Goal: Use online tool/utility: Utilize a website feature to perform a specific function

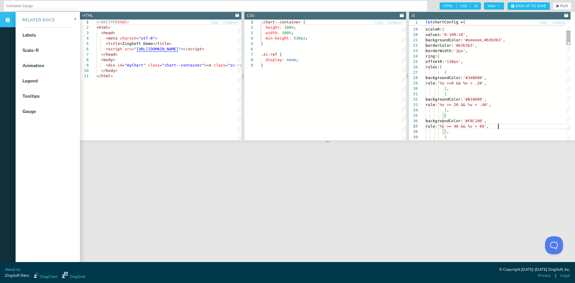
scroll to position [33, 75]
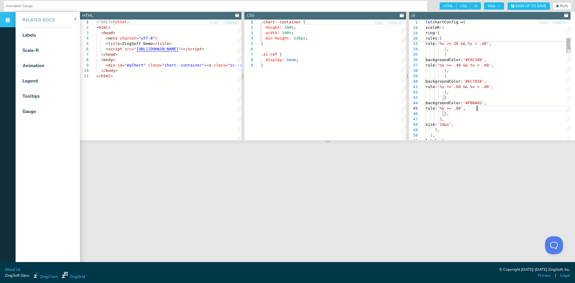
scroll to position [22, 51]
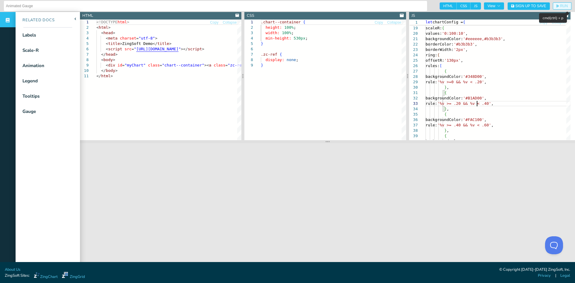
type textarea "{ backgroundColor: '#B1AD00', rule: '%v >= .20 && %v < .40', }, { backgroundCol…"
click at [560, 4] on span "RUN" at bounding box center [564, 6] width 8 height 4
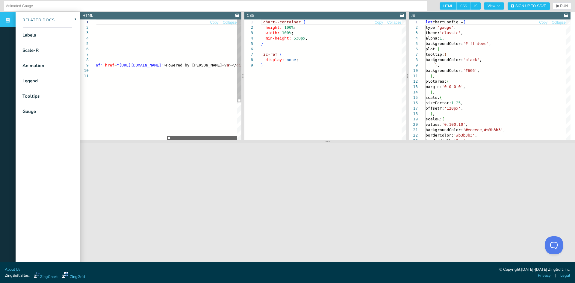
click at [229, 140] on div at bounding box center [202, 138] width 70 height 4
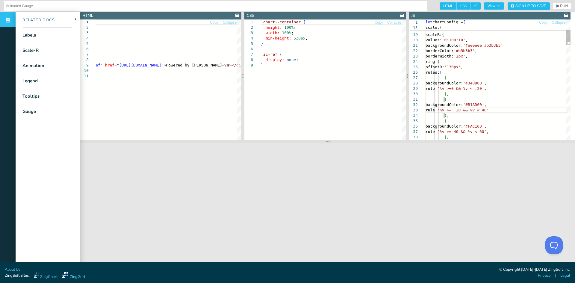
scroll to position [15, 51]
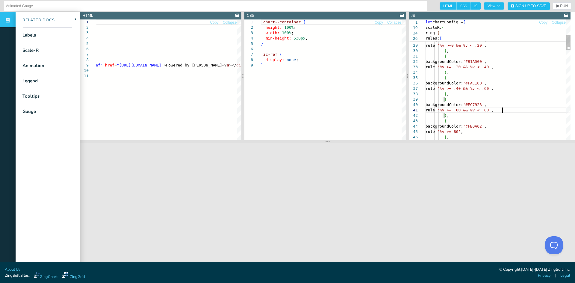
scroll to position [4, 77]
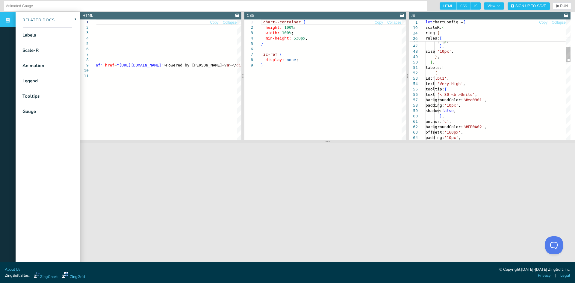
click at [461, 94] on div "} , { backgroundColor: '#FB0A02' , rule: '%v >= .80' , } , ] , size: '10px' , }…" at bounding box center [497, 284] width 145 height 977
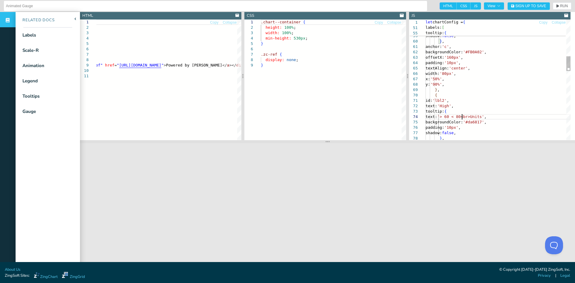
click at [461, 115] on div "text: '< .80 <br>Units' , backgroundColor: '#ea0901' , padding: '10px' , shadow…" at bounding box center [497, 209] width 145 height 977
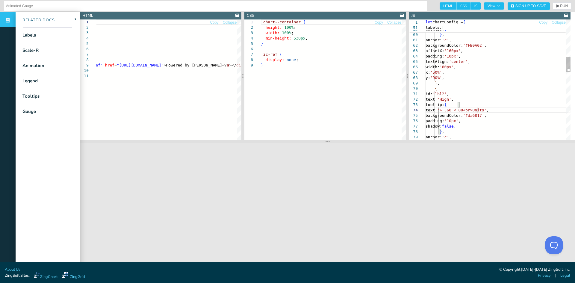
click at [476, 110] on div "backgroundColor: '#ea0901' , padding: '10px' , shadow: false , } , anchor: 'c' …" at bounding box center [497, 202] width 145 height 977
click at [474, 110] on div "backgroundColor: '#ea0901' , padding: '10px' , shadow: false , } , anchor: 'c' …" at bounding box center [497, 202] width 145 height 977
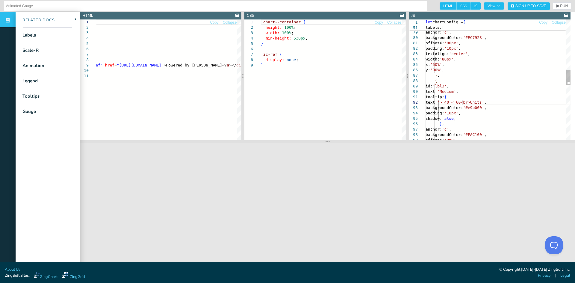
click at [462, 103] on div "shadow: false , } , anchor: 'c' , backgroundColor: '#EC7928' , offsetX: '80px' …" at bounding box center [497, 97] width 145 height 977
click at [475, 101] on div "shadow: false , } , anchor: 'c' , backgroundColor: '#EC7928' , offsetX: '80px' …" at bounding box center [497, 97] width 145 height 977
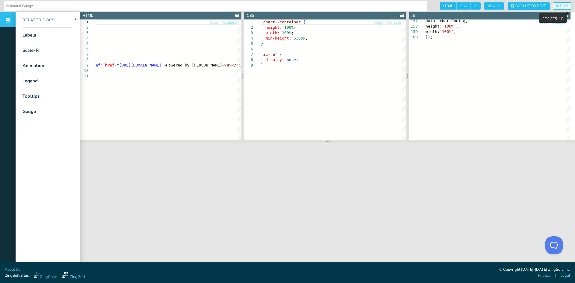
type textarea "x: '50%', y: '90%', }, { id: 'lbl5', text: 'Very Low', tooltip: { text: '< .20<…"
click at [560, 6] on span "RUN" at bounding box center [564, 6] width 8 height 4
